Goal: Task Accomplishment & Management: Manage account settings

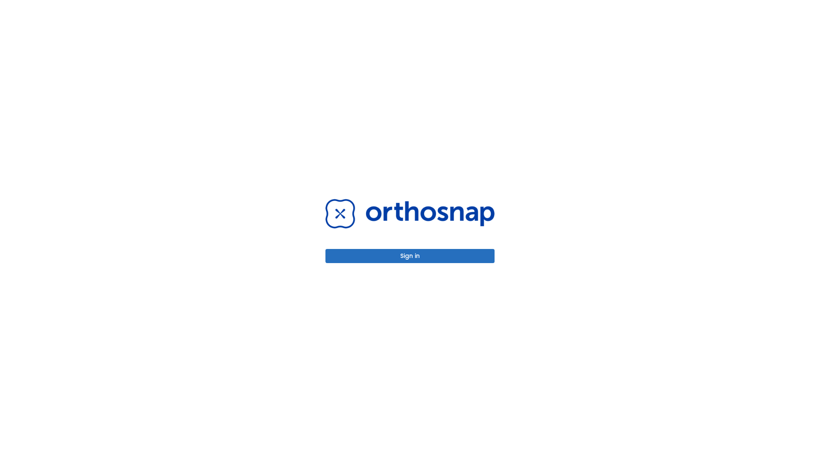
click at [410, 256] on button "Sign in" at bounding box center [410, 256] width 169 height 14
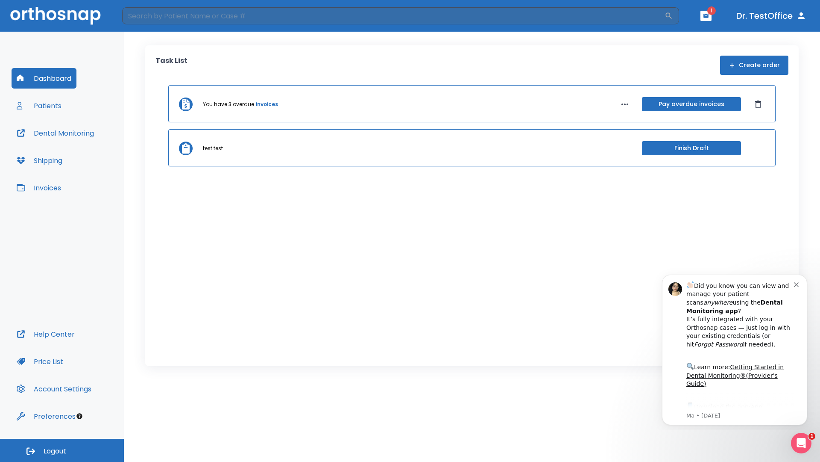
click at [62, 450] on span "Logout" at bounding box center [55, 450] width 23 height 9
